Goal: Transaction & Acquisition: Subscribe to service/newsletter

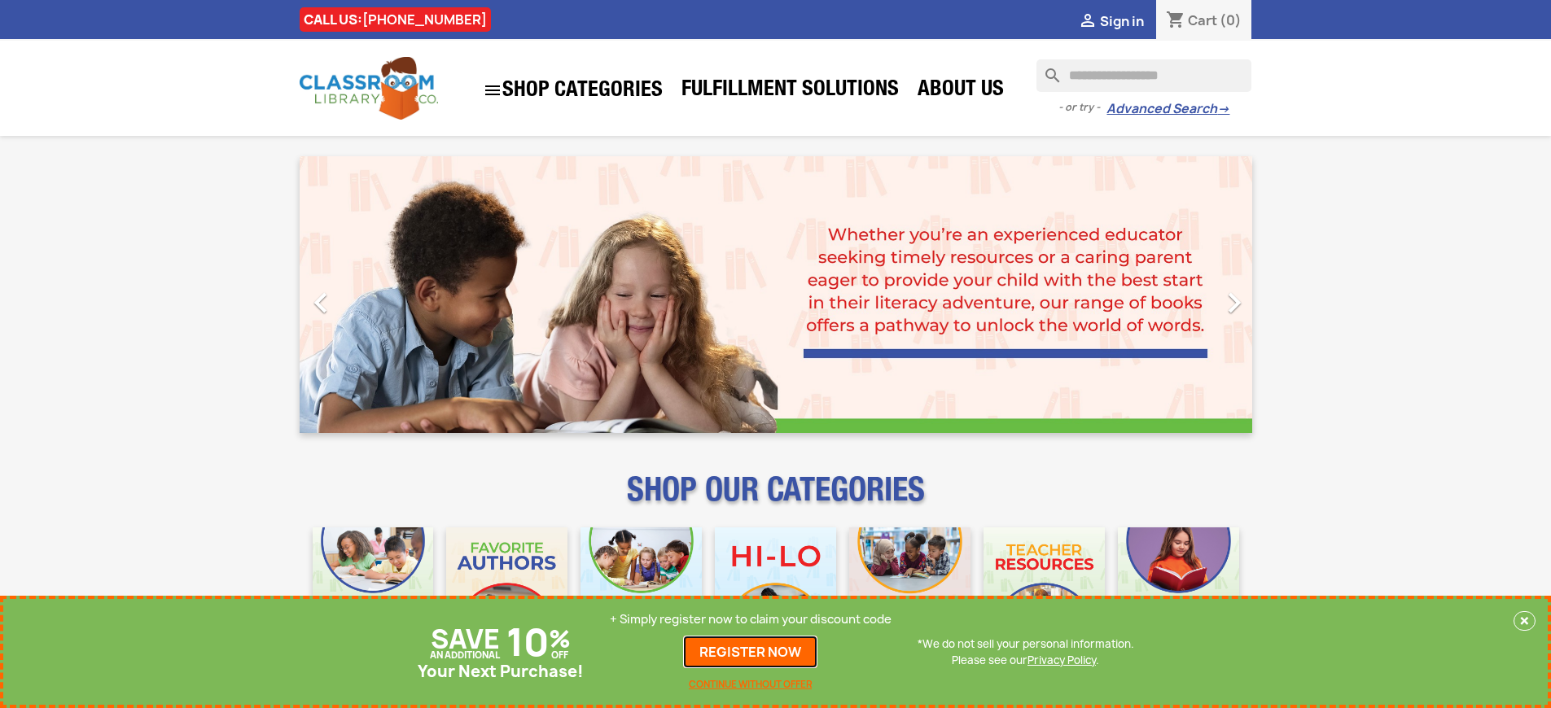
click at [750, 652] on link "REGISTER NOW" at bounding box center [750, 652] width 134 height 33
click at [750, 619] on p "+ Simply register now to claim your discount code" at bounding box center [751, 619] width 282 height 16
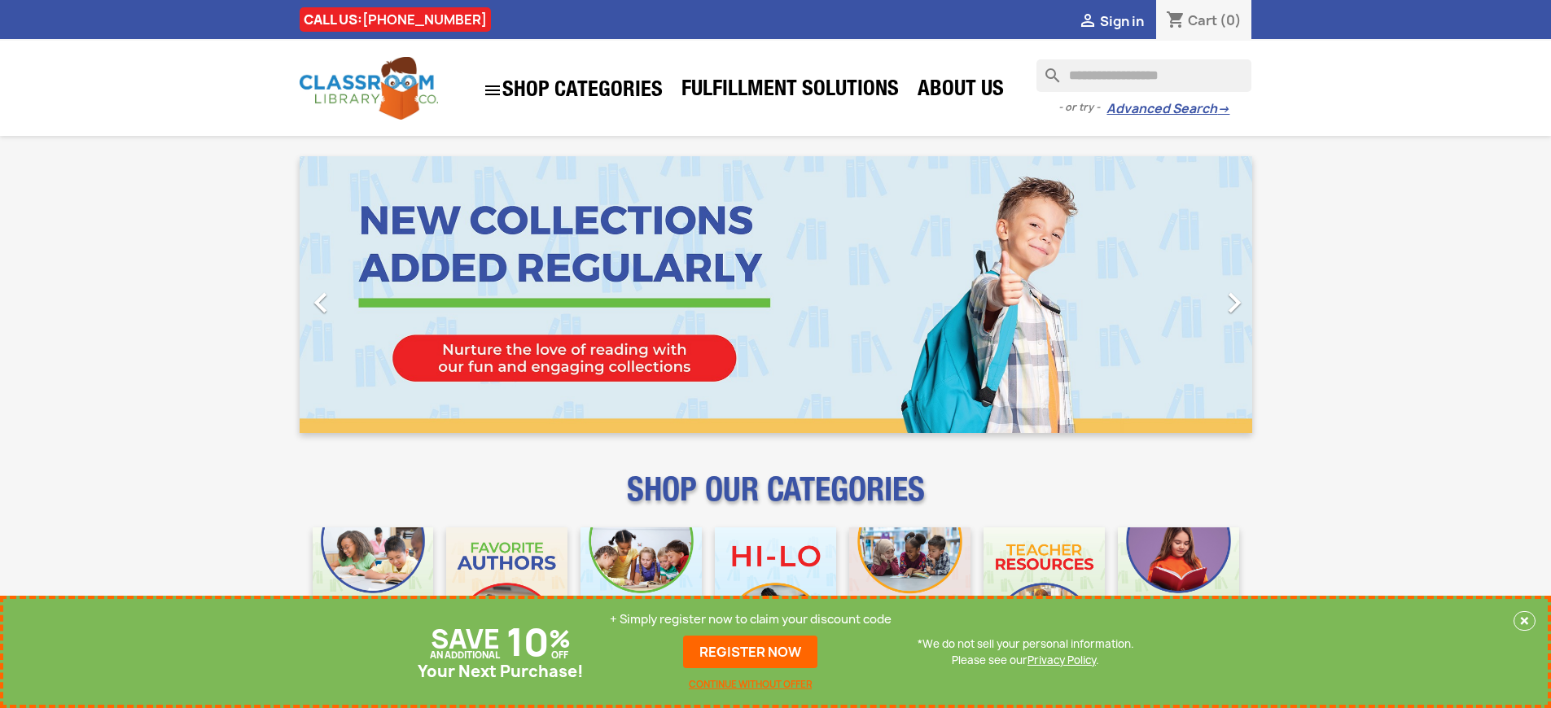
click at [750, 619] on p "+ Simply register now to claim your discount code" at bounding box center [751, 619] width 282 height 16
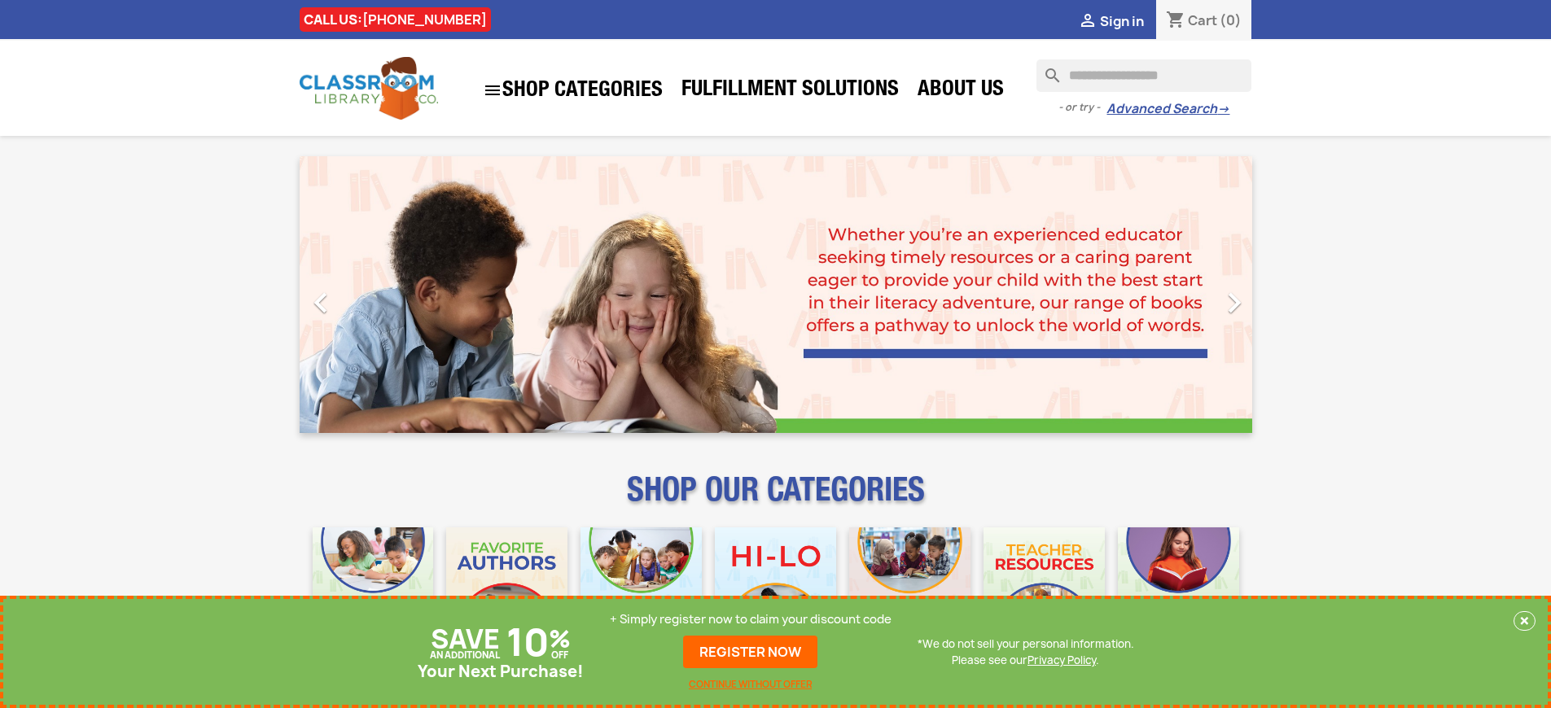
click at [750, 619] on p "+ Simply register now to claim your discount code" at bounding box center [751, 619] width 282 height 16
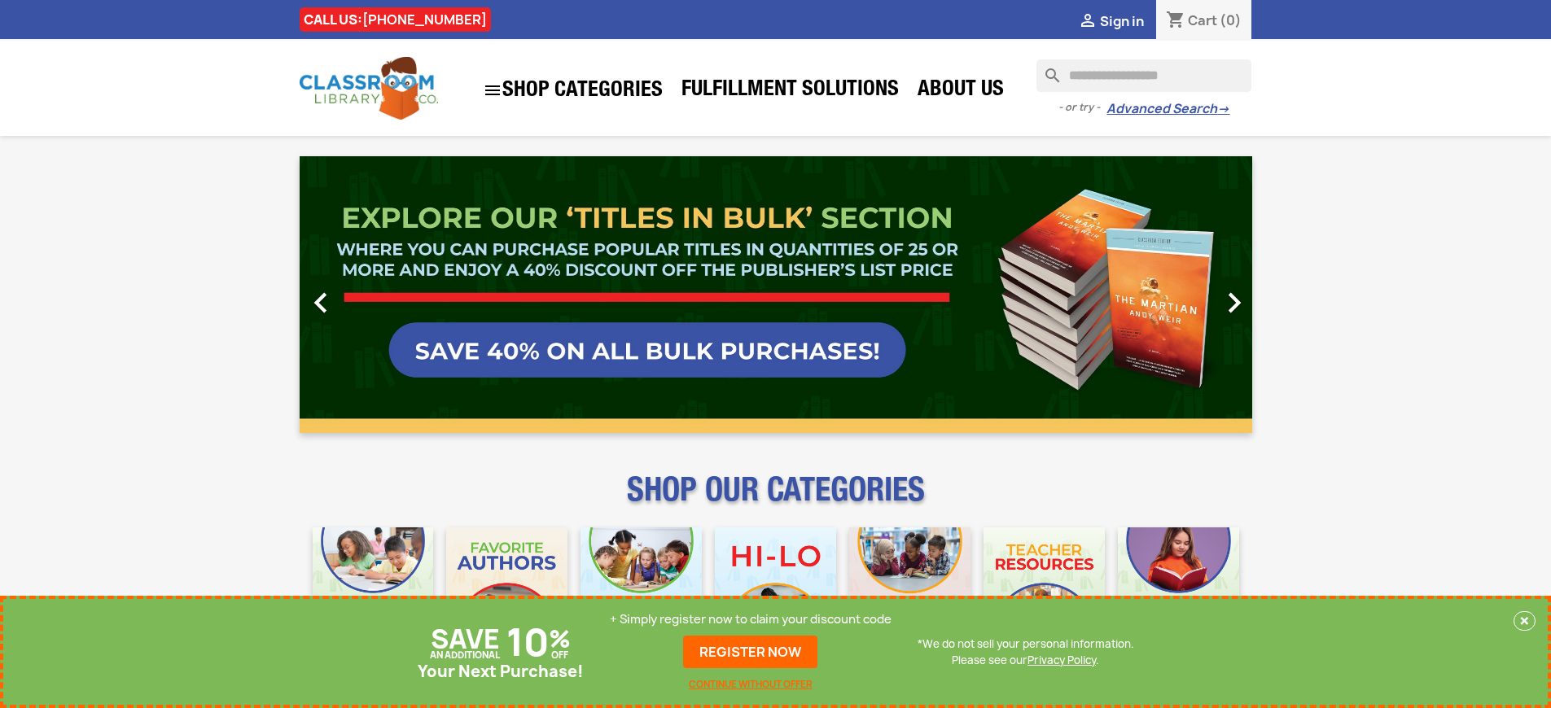
click at [750, 619] on p "+ Simply register now to claim your discount code" at bounding box center [751, 619] width 282 height 16
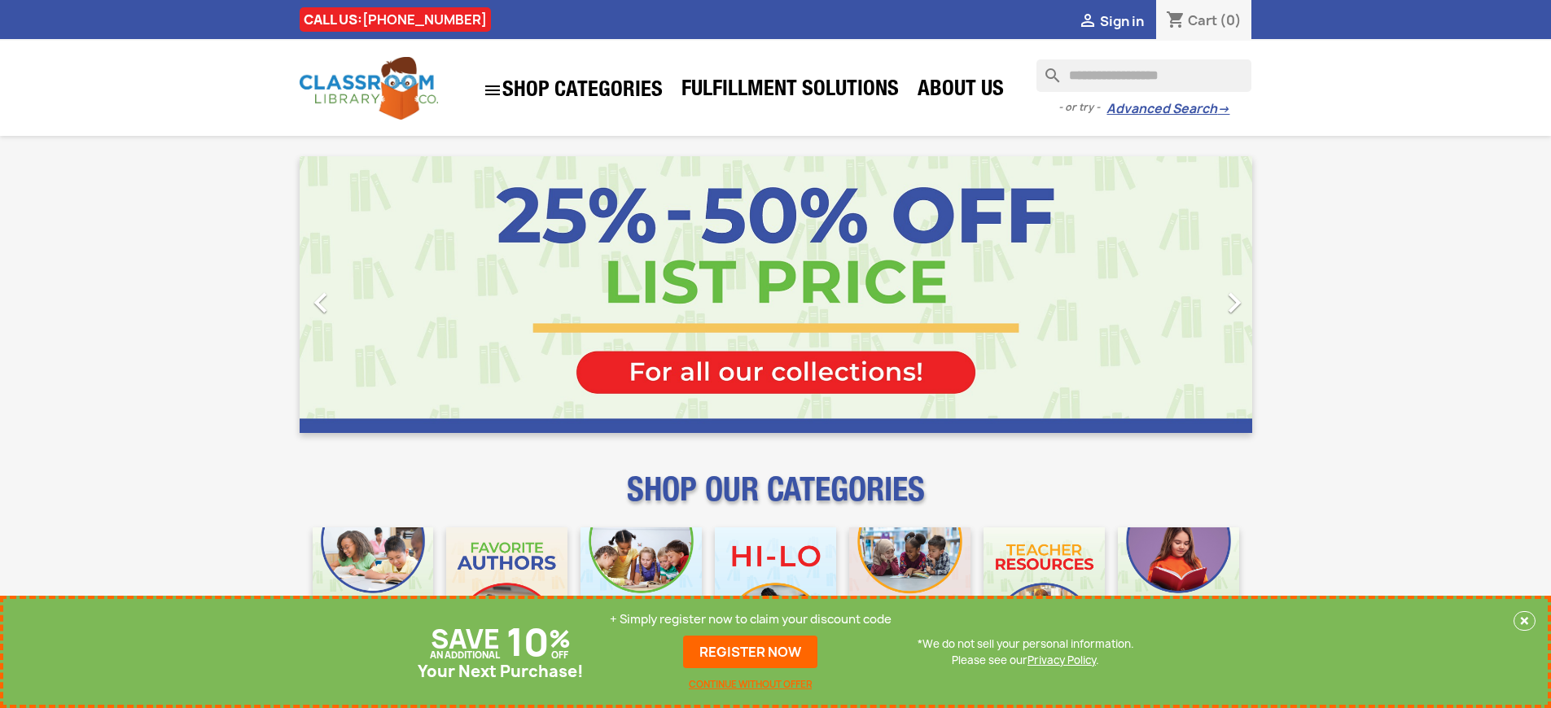
click at [750, 619] on p "+ Simply register now to claim your discount code" at bounding box center [751, 619] width 282 height 16
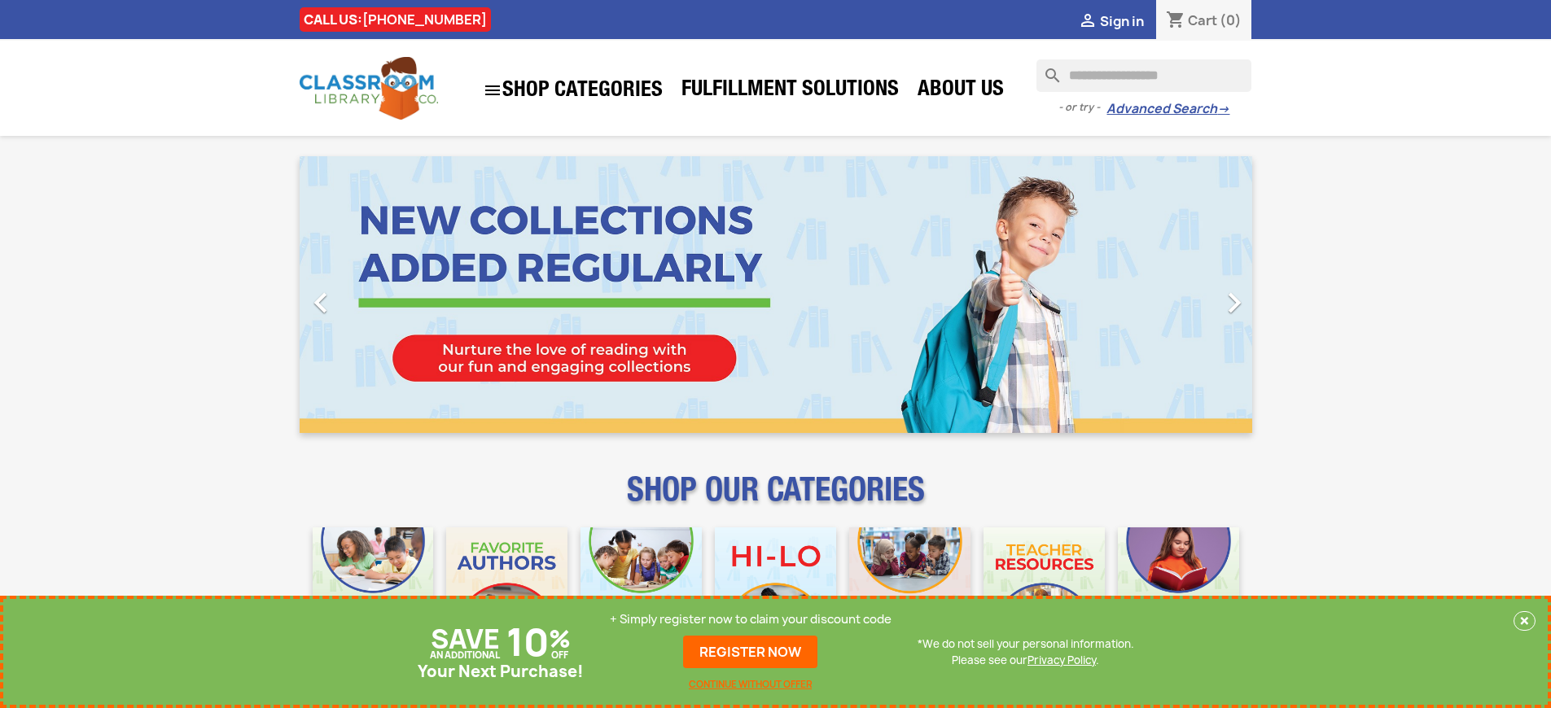
click at [750, 619] on p "+ Simply register now to claim your discount code" at bounding box center [751, 619] width 282 height 16
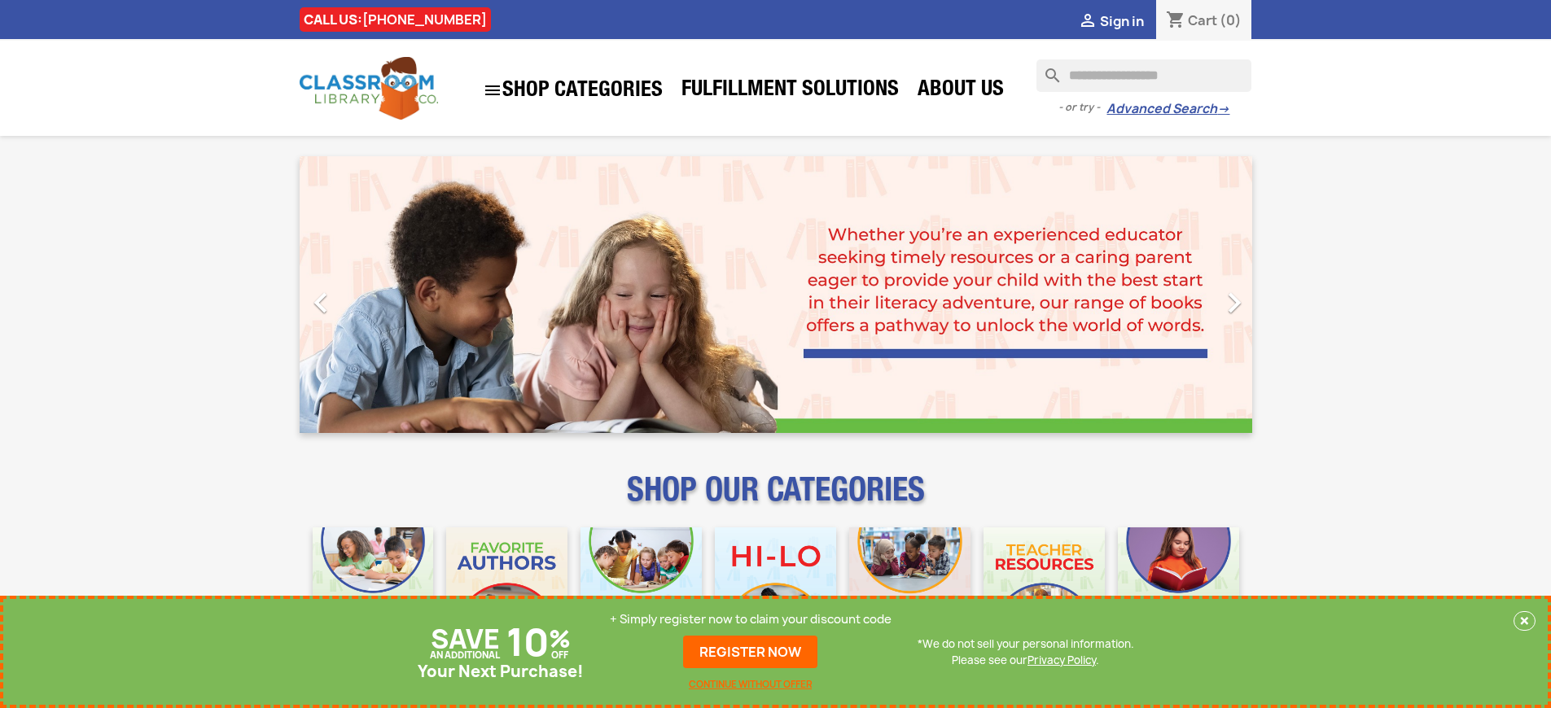
click at [750, 619] on p "+ Simply register now to claim your discount code" at bounding box center [751, 619] width 282 height 16
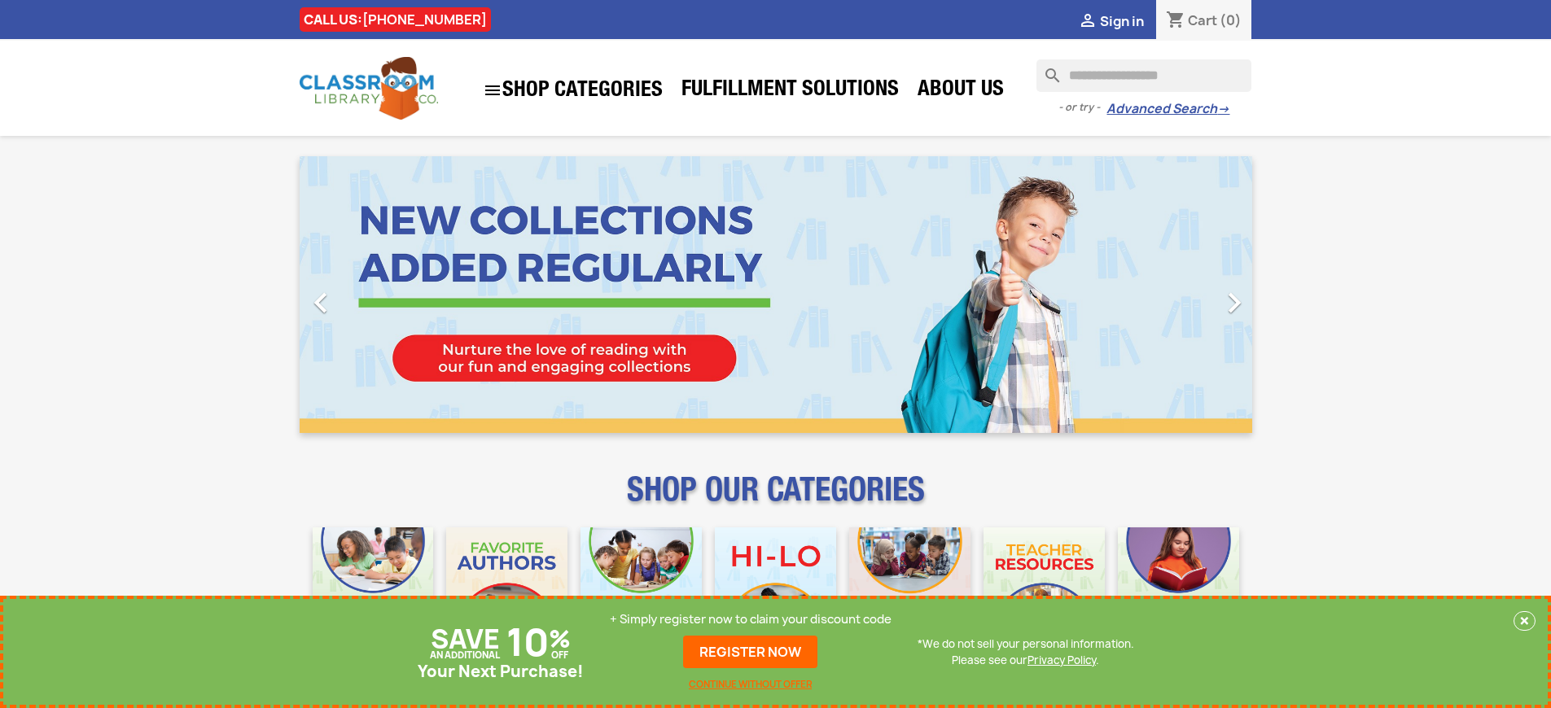
click at [750, 619] on p "+ Simply register now to claim your discount code" at bounding box center [751, 619] width 282 height 16
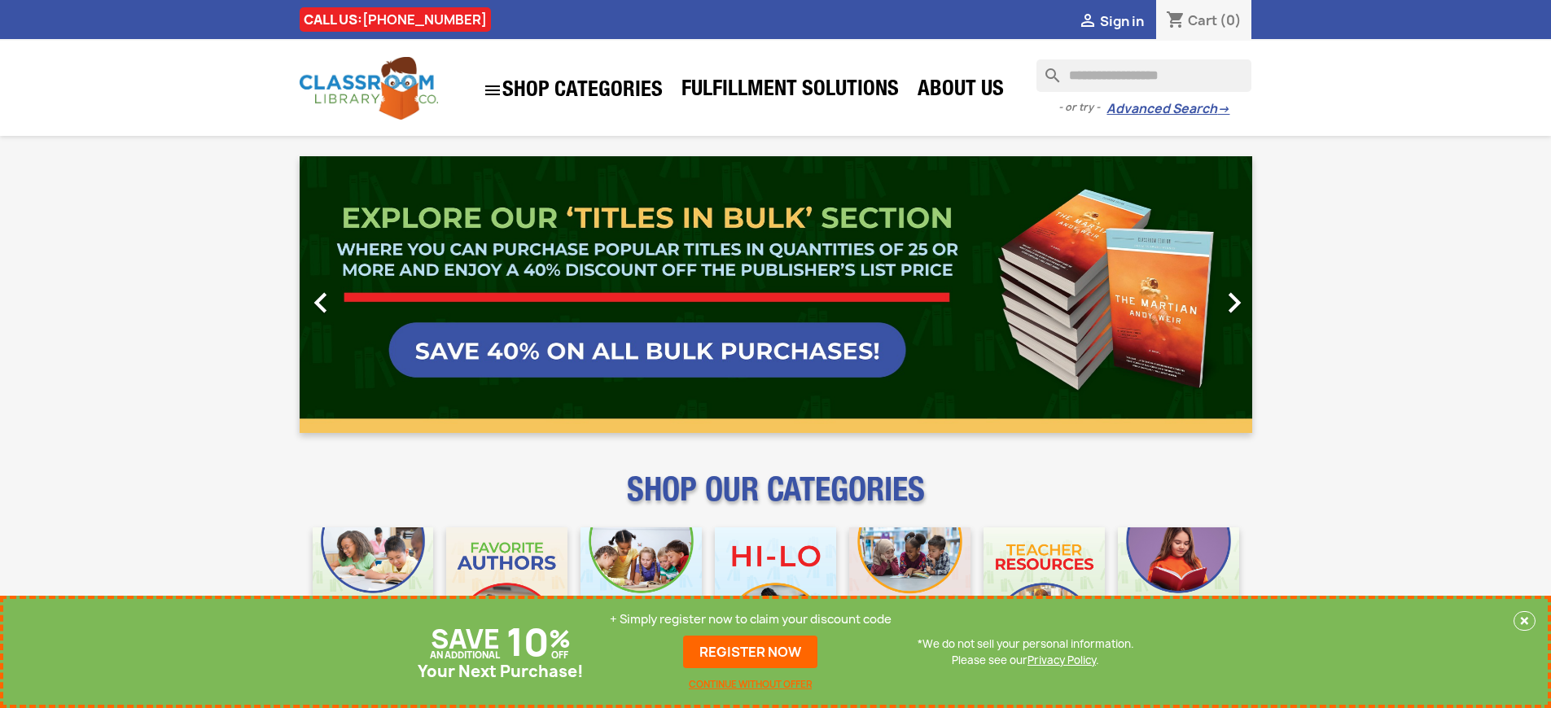
click at [750, 652] on link "REGISTER NOW" at bounding box center [750, 652] width 134 height 33
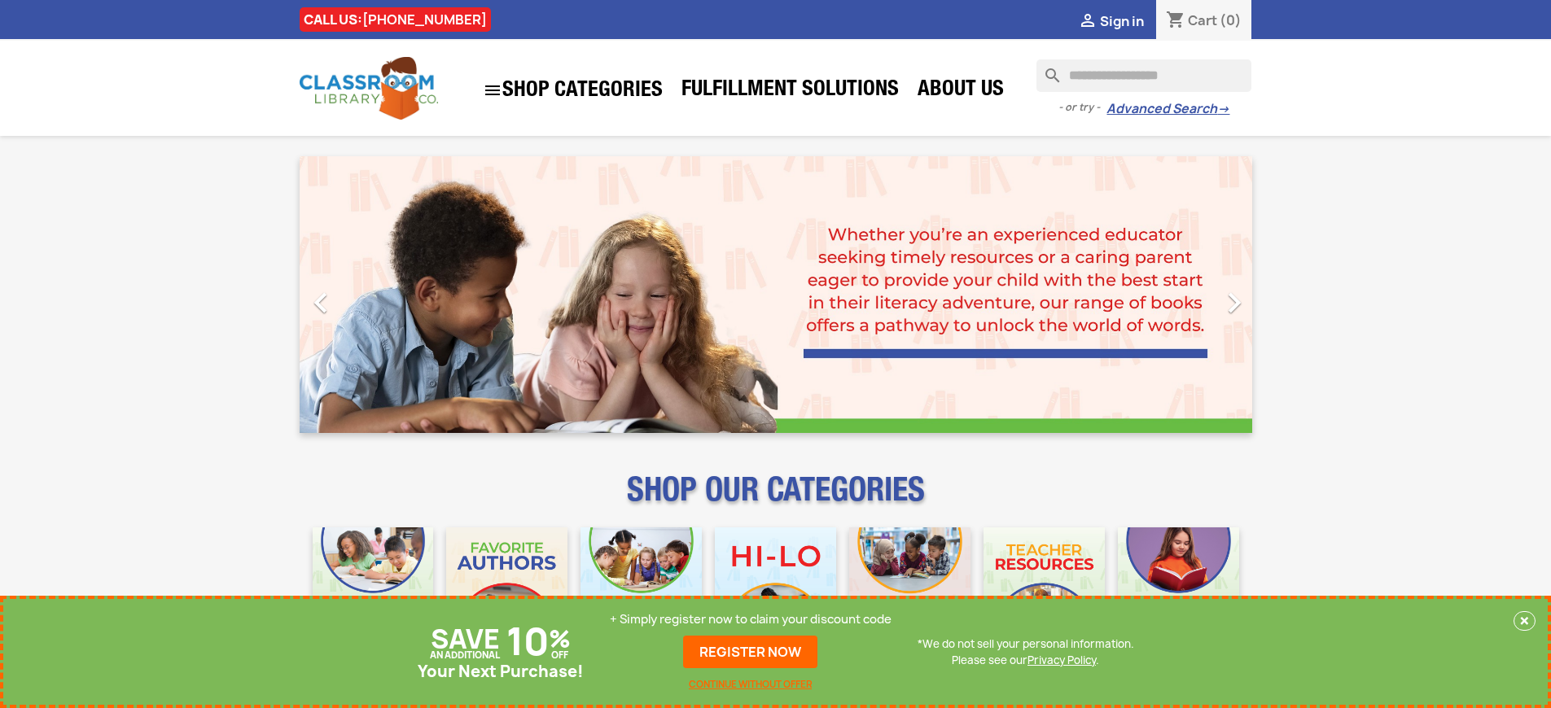
click at [750, 619] on p "+ Simply register now to claim your discount code" at bounding box center [751, 619] width 282 height 16
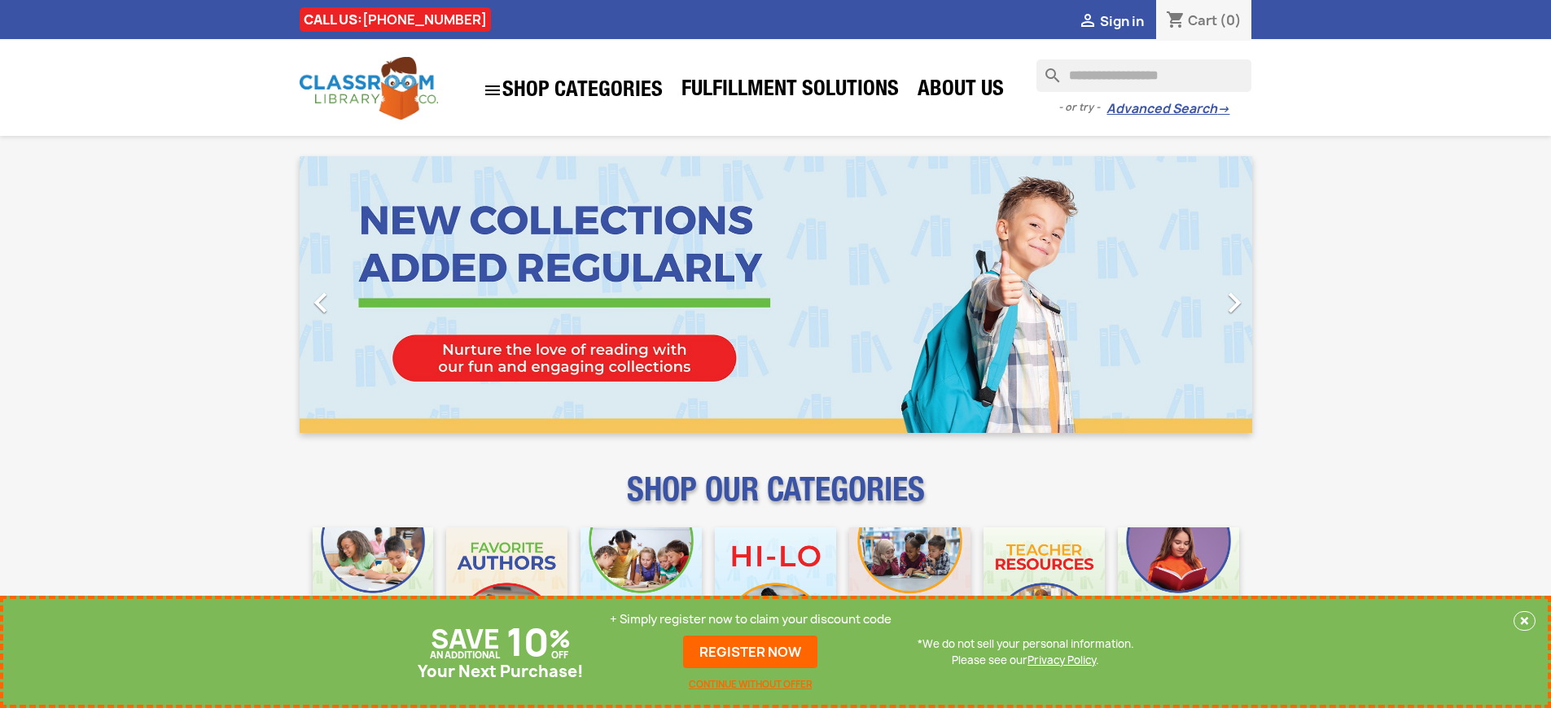
click at [750, 619] on p "+ Simply register now to claim your discount code" at bounding box center [751, 619] width 282 height 16
click at [750, 652] on link "REGISTER NOW" at bounding box center [750, 652] width 134 height 33
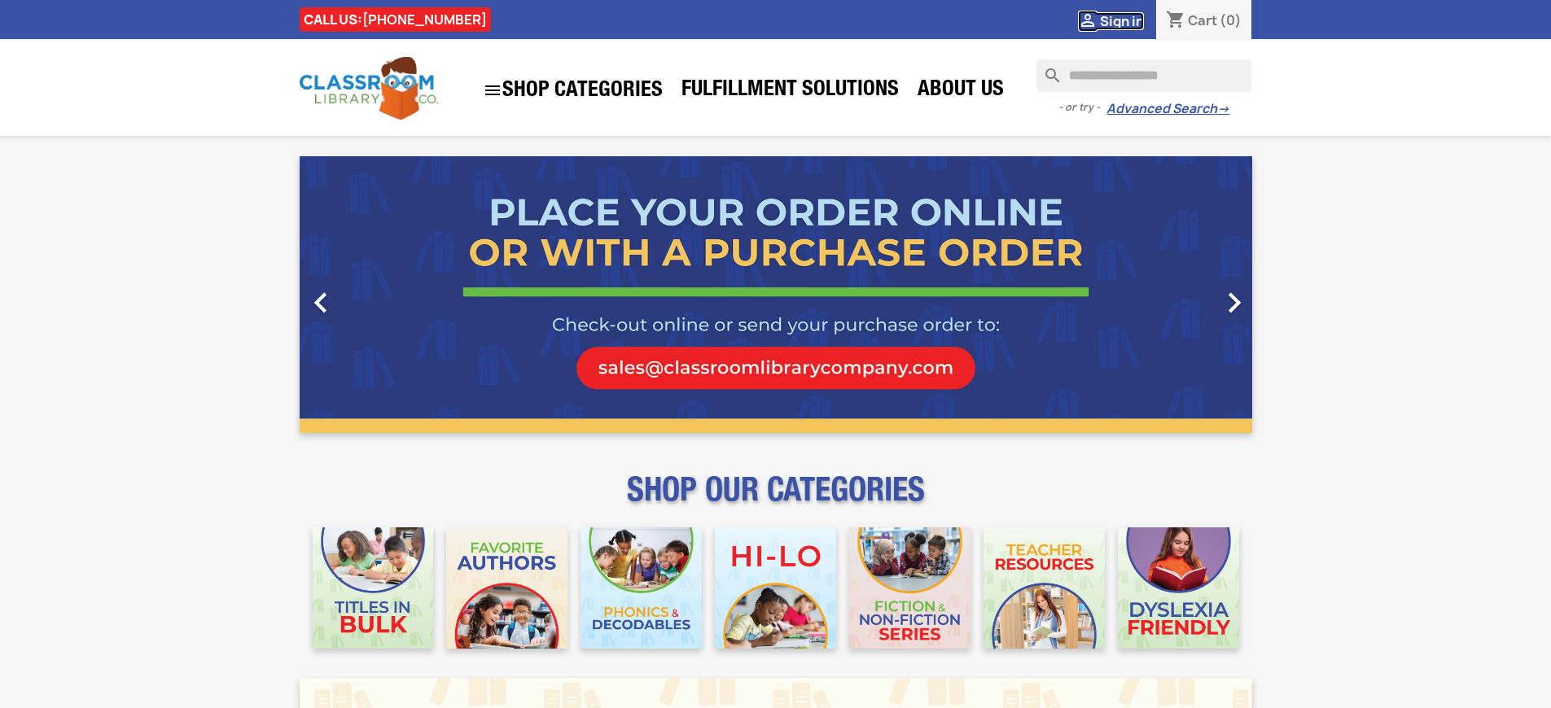
click at [1121, 20] on span "Sign in" at bounding box center [1122, 21] width 44 height 18
